Goal: Task Accomplishment & Management: Use online tool/utility

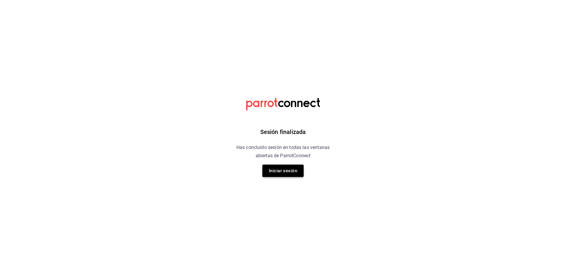
click at [267, 171] on button "Iniciar sesión" at bounding box center [282, 171] width 41 height 12
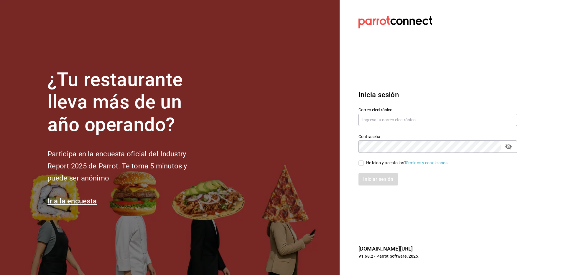
click at [389, 128] on div "Contraseña Contraseña" at bounding box center [434, 140] width 166 height 26
click at [387, 124] on input "text" at bounding box center [437, 120] width 158 height 12
click at [379, 123] on input "[EMAIL_ADDRESS][DOMAIN_NAME]" at bounding box center [437, 120] width 158 height 12
type input "[EMAIL_ADDRESS][DOMAIN_NAME]"
click at [383, 163] on div "He leído y acepto los Términos y condiciones." at bounding box center [407, 163] width 82 height 6
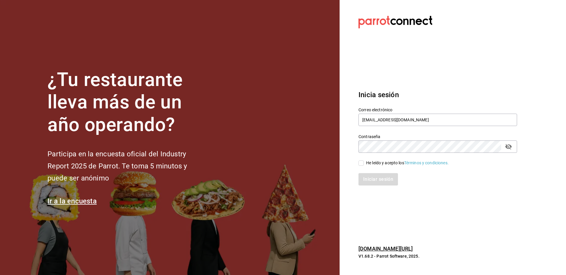
click at [363, 163] on input "He leído y acepto los Términos y condiciones." at bounding box center [360, 163] width 5 height 5
checkbox input "true"
click at [383, 183] on button "Iniciar sesión" at bounding box center [378, 179] width 40 height 12
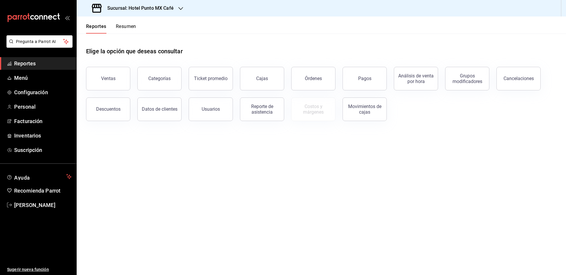
click at [133, 7] on h3 "Sucursal: Hotel Punto MX Café" at bounding box center [137, 8] width 71 height 7
click at [135, 37] on div "Hotel Punto Mx" at bounding box center [120, 39] width 79 height 6
click at [110, 76] on div "Ventas" at bounding box center [108, 79] width 14 height 6
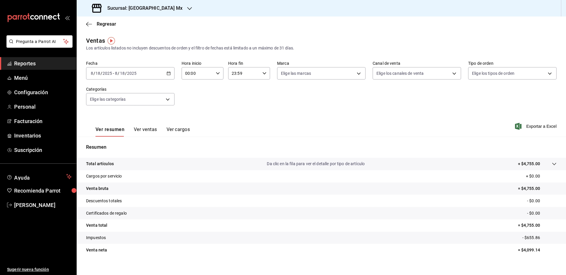
click at [149, 129] on button "Ver ventas" at bounding box center [145, 132] width 23 height 10
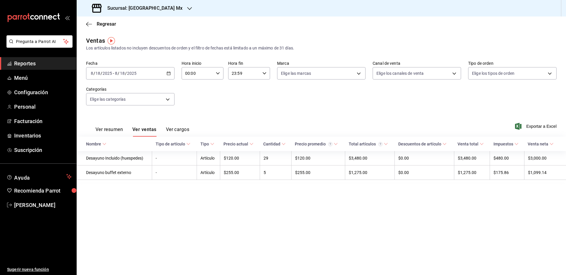
click at [108, 128] on button "Ver resumen" at bounding box center [108, 132] width 27 height 10
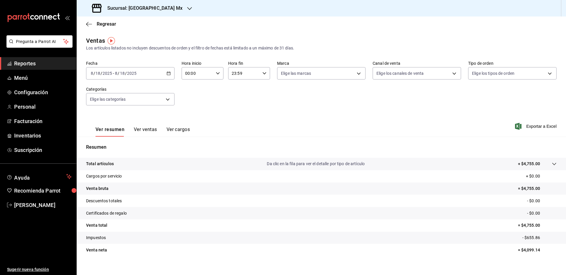
click at [120, 73] on input "18" at bounding box center [122, 73] width 5 height 5
click at [112, 129] on span "Mes actual" at bounding box center [114, 131] width 46 height 6
click at [147, 129] on button "Ver ventas" at bounding box center [145, 132] width 23 height 10
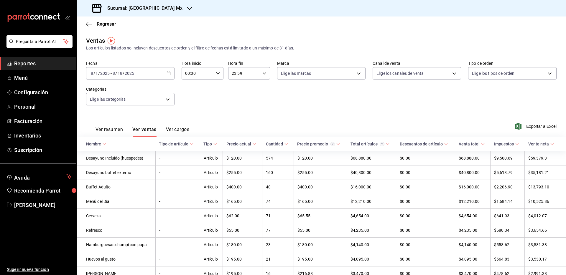
scroll to position [21, 0]
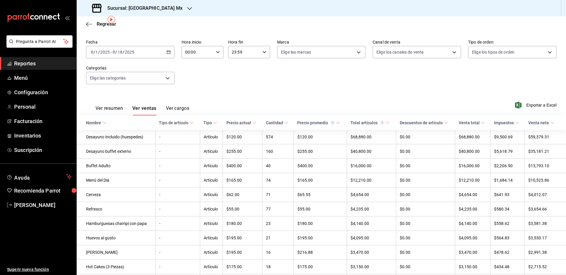
click at [100, 121] on div "Nombre" at bounding box center [93, 122] width 15 height 5
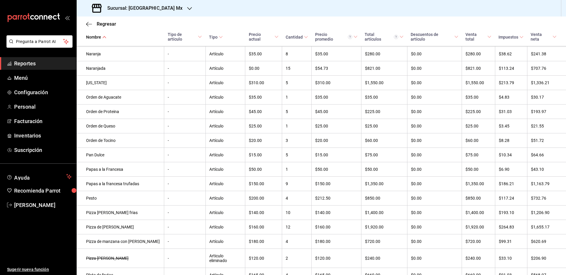
scroll to position [941, 0]
